Goal: Task Accomplishment & Management: Use online tool/utility

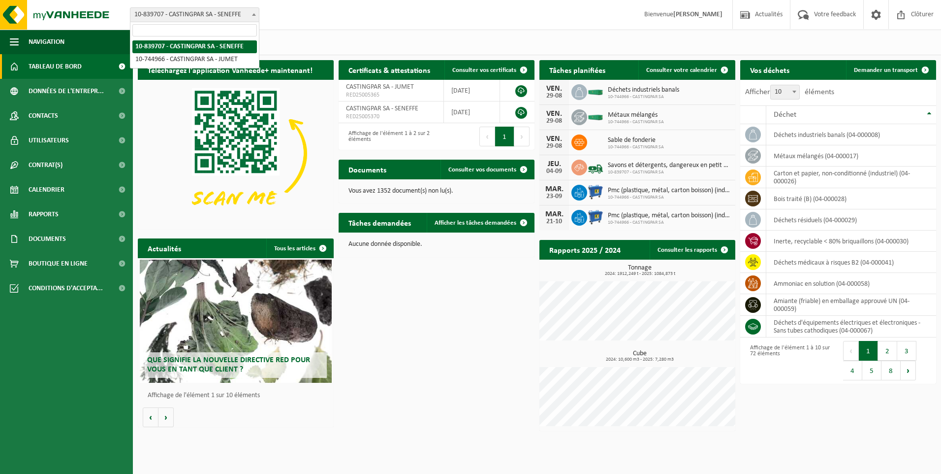
click at [231, 12] on span "10-839707 - CASTINGPAR SA - SENEFFE" at bounding box center [194, 15] width 128 height 14
select select "6262"
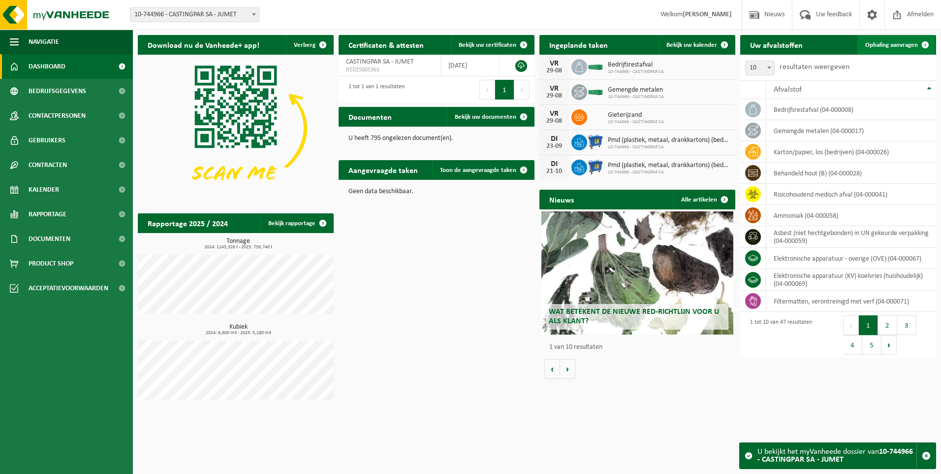
click at [873, 45] on span "Ophaling aanvragen" at bounding box center [891, 45] width 53 height 6
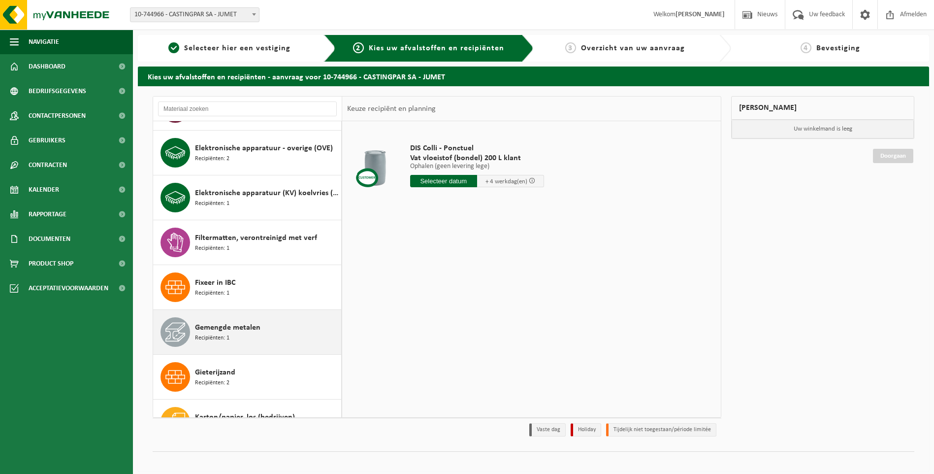
scroll to position [492, 0]
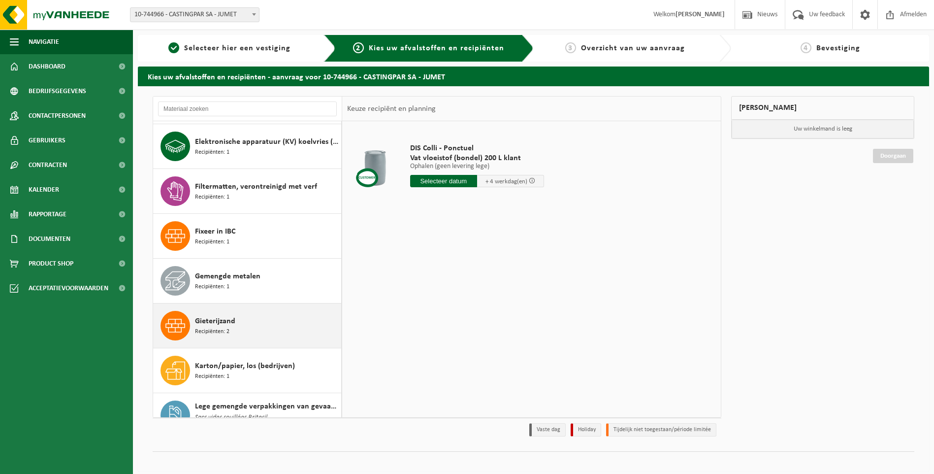
click at [216, 318] on span "Gieterijzand" at bounding box center [215, 321] width 40 height 12
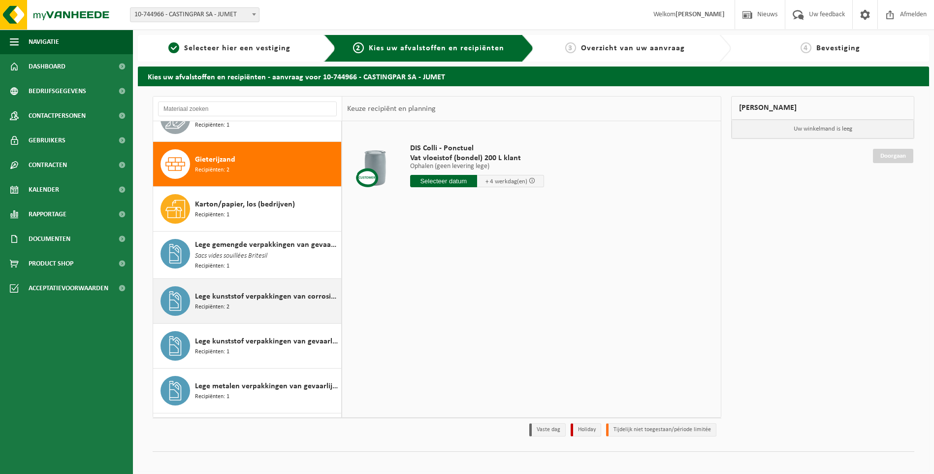
scroll to position [673, 0]
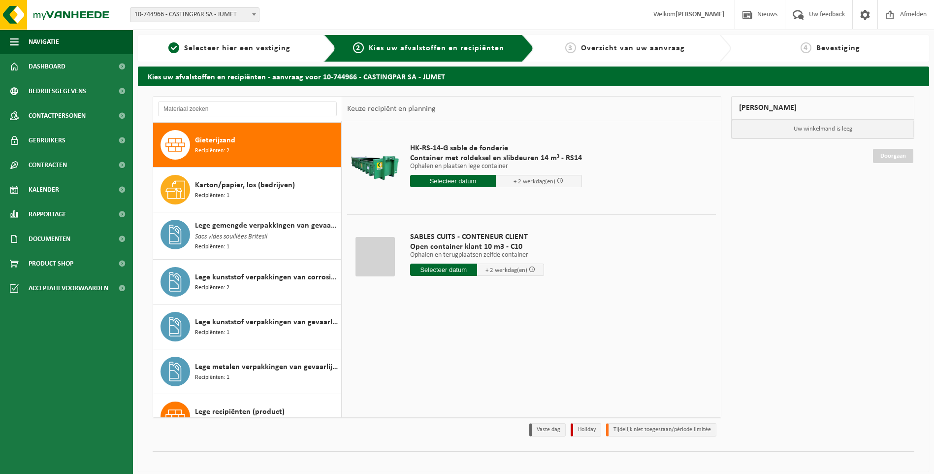
click at [434, 264] on input "text" at bounding box center [443, 269] width 67 height 12
click at [521, 289] on icon at bounding box center [522, 292] width 16 height 16
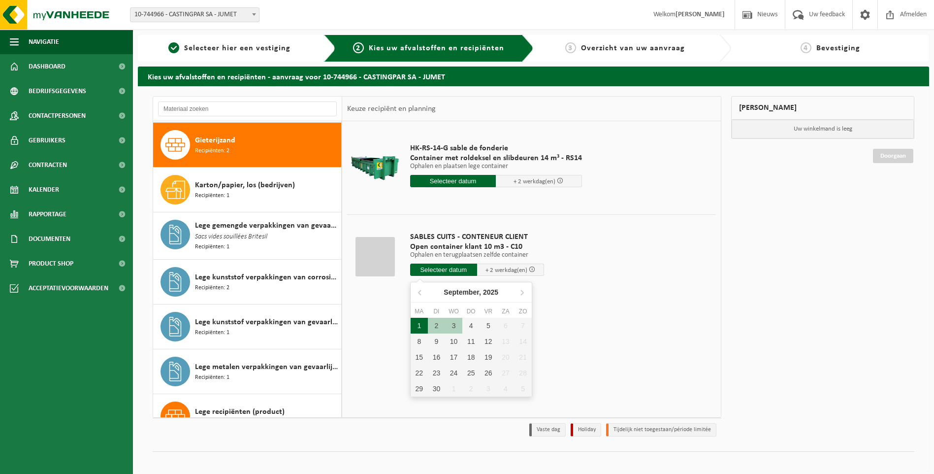
click at [424, 321] on div "1" at bounding box center [419, 326] width 17 height 16
type input "Van 2025-09-01"
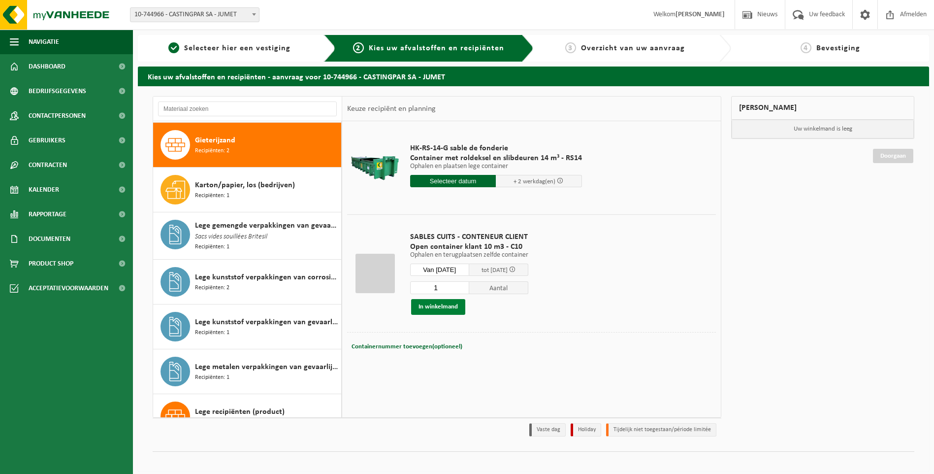
click at [444, 299] on button "In winkelmand" at bounding box center [438, 307] width 54 height 16
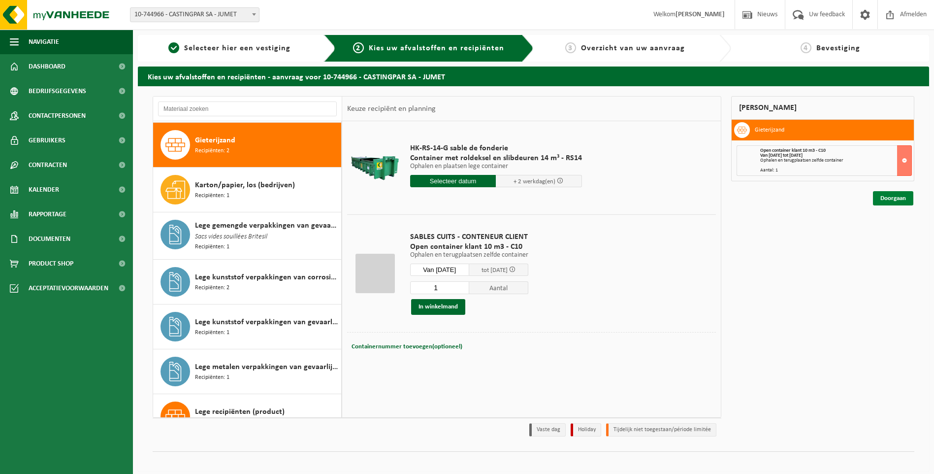
click at [889, 202] on link "Doorgaan" at bounding box center [893, 198] width 40 height 14
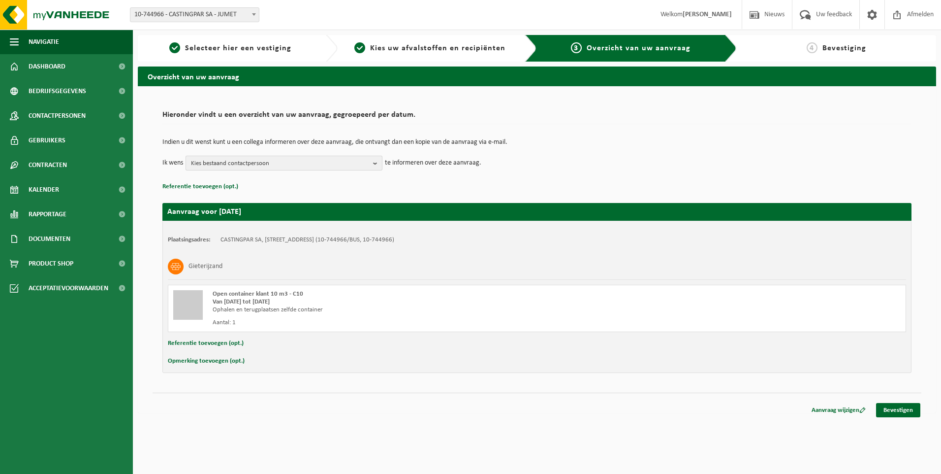
click at [303, 163] on span "Kies bestaand contactpersoon" at bounding box center [280, 163] width 178 height 15
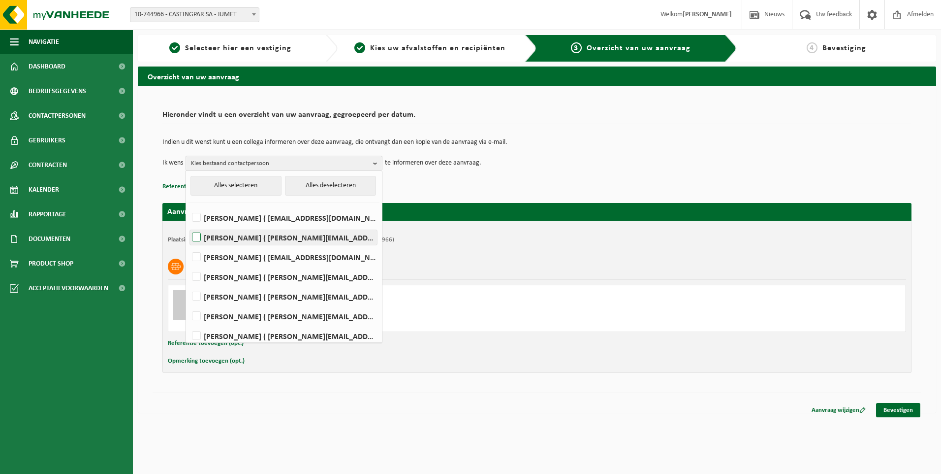
click at [270, 238] on label "Daniel Bonazzola ( daniel.bonazzola@castingpar.com )" at bounding box center [283, 237] width 187 height 15
click at [189, 225] on input "Daniel Bonazzola ( daniel.bonazzola@castingpar.com )" at bounding box center [188, 224] width 0 height 0
checkbox input "true"
click at [251, 277] on label "Delphine Carpentier ( delphine.carpentier@castingpar.com )" at bounding box center [283, 276] width 187 height 15
click at [189, 264] on input "Delphine Carpentier ( delphine.carpentier@castingpar.com )" at bounding box center [188, 264] width 0 height 0
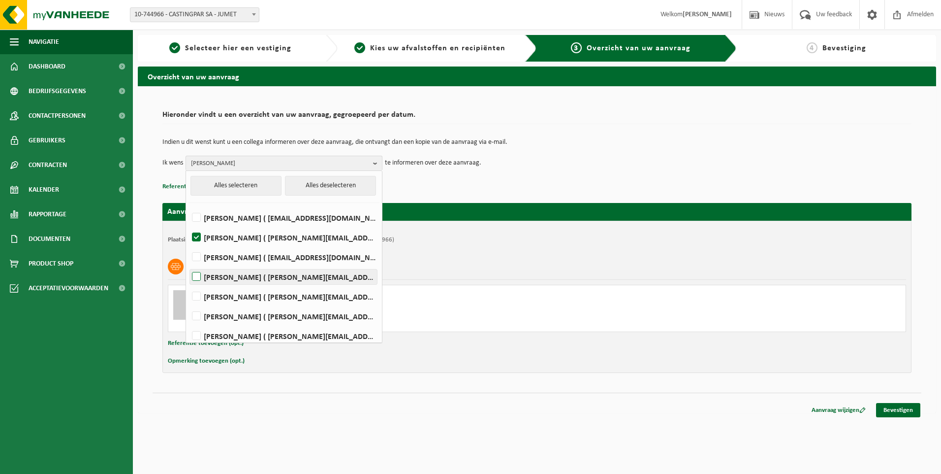
checkbox input "true"
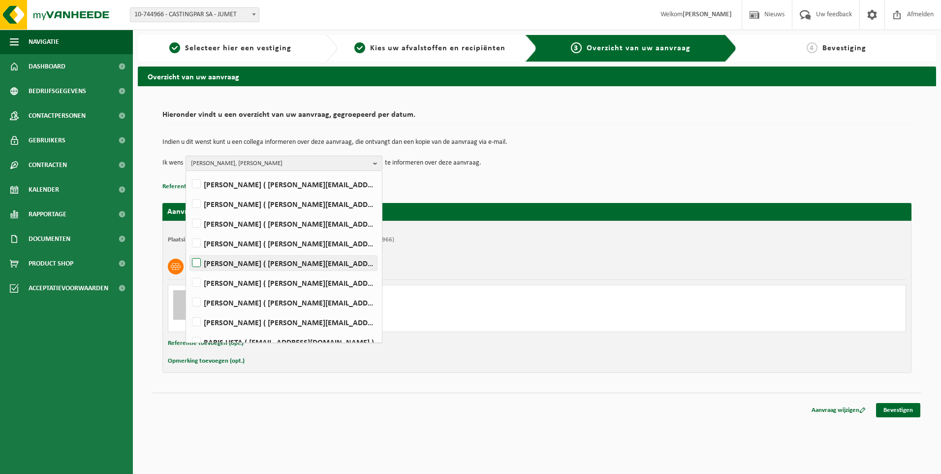
scroll to position [124, 0]
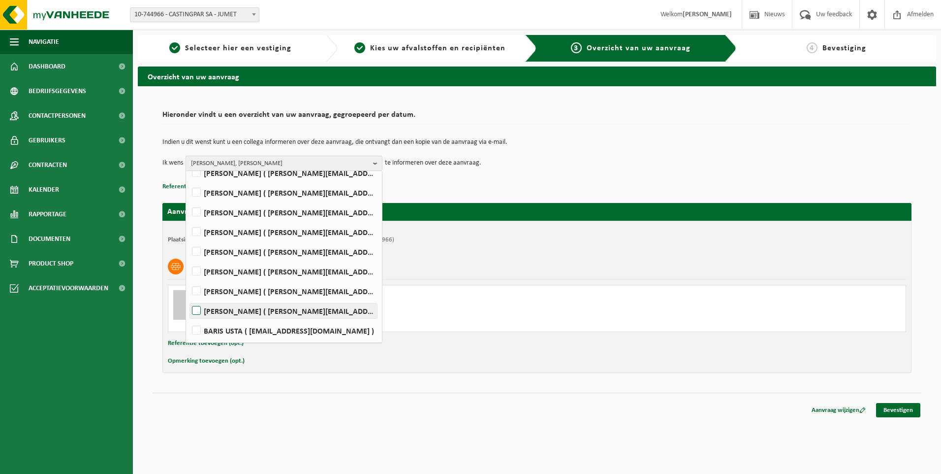
click at [200, 311] on label "Rudy Nigro ( rudy.nigro@castingpar.com )" at bounding box center [283, 310] width 187 height 15
click at [189, 298] on input "Rudy Nigro ( rudy.nigro@castingpar.com )" at bounding box center [188, 298] width 0 height 0
checkbox input "true"
click at [285, 159] on span "Daniel Bonazzola, Delphine Carpentier, Rudy Nigro" at bounding box center [280, 163] width 178 height 15
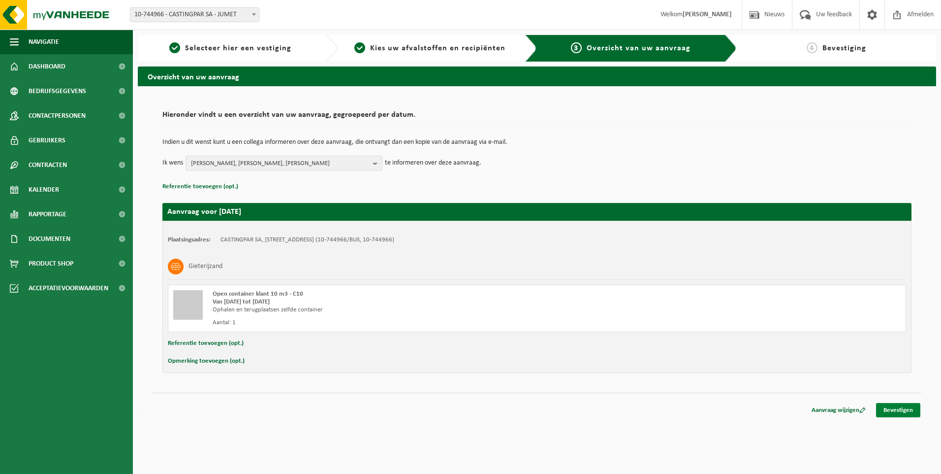
click at [901, 413] on link "Bevestigen" at bounding box center [898, 410] width 44 height 14
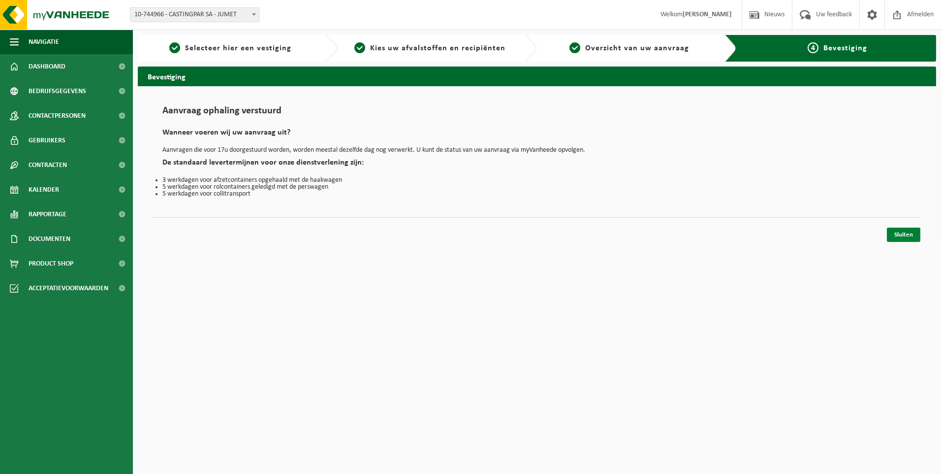
click at [899, 234] on link "Sluiten" at bounding box center [903, 234] width 33 height 14
